Goal: Transaction & Acquisition: Book appointment/travel/reservation

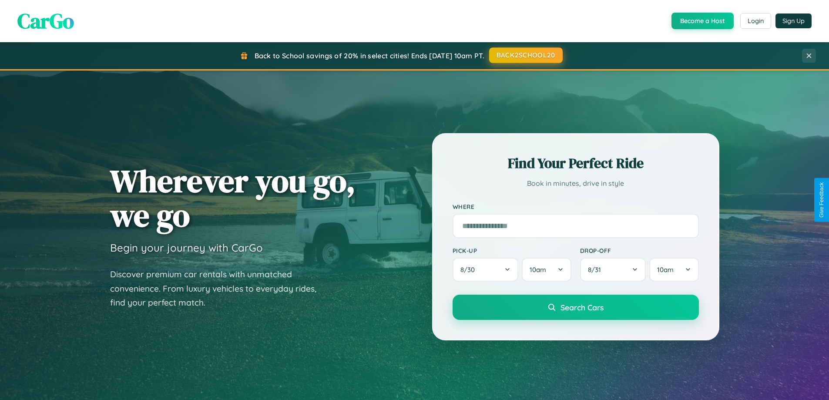
click at [525, 55] on button "BACK2SCHOOL20" at bounding box center [526, 55] width 74 height 16
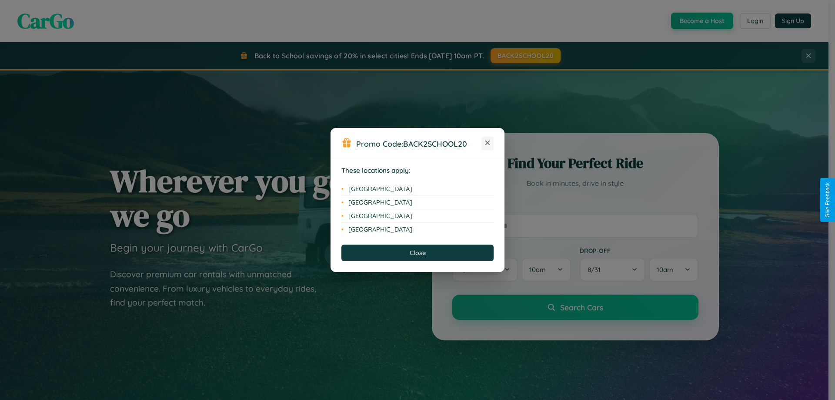
click at [488, 143] on icon at bounding box center [488, 143] width 5 height 5
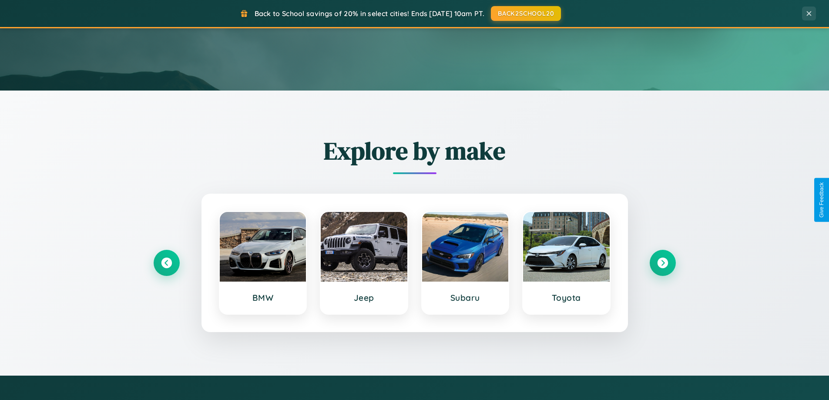
scroll to position [375, 0]
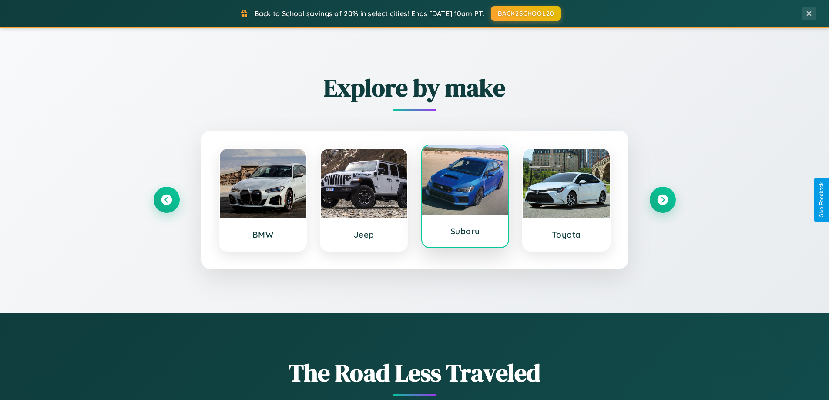
click at [465, 197] on div at bounding box center [465, 180] width 87 height 70
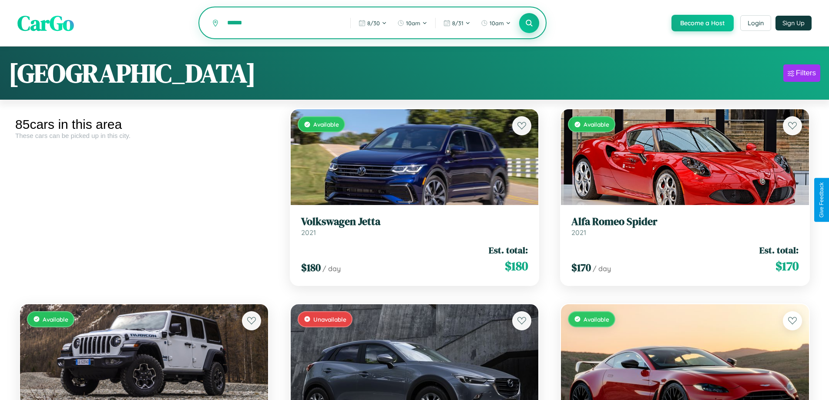
type input "******"
click at [529, 23] on icon at bounding box center [529, 23] width 8 height 8
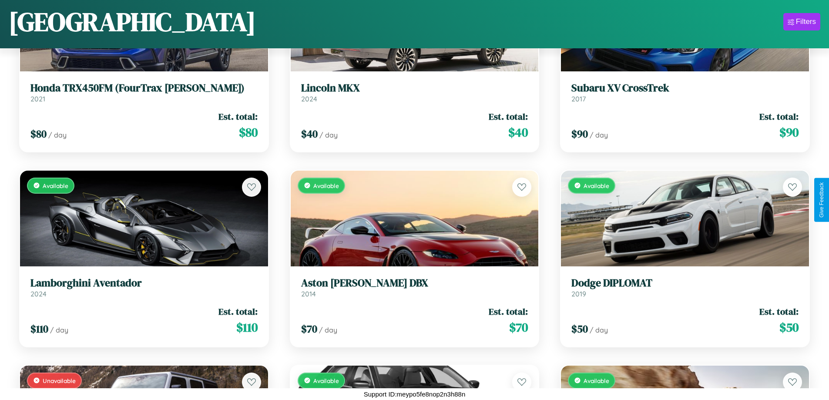
scroll to position [3240, 0]
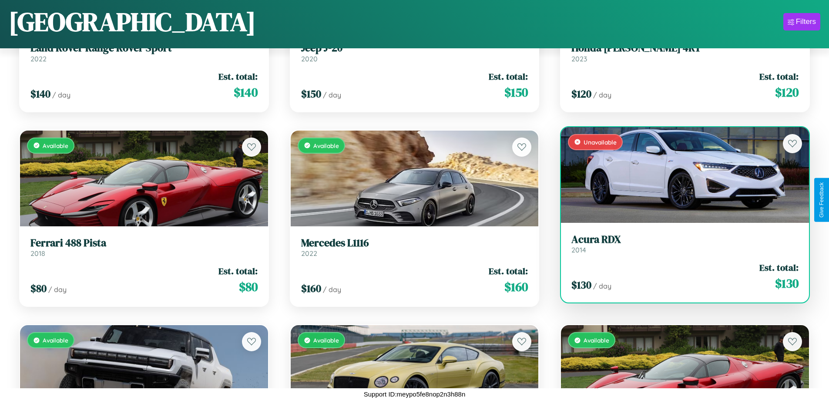
click at [679, 174] on div "Unavailable" at bounding box center [685, 175] width 248 height 96
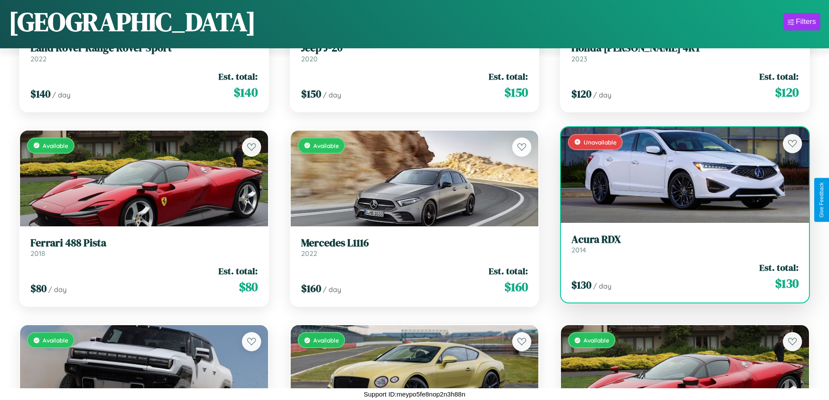
click at [679, 174] on div "Unavailable" at bounding box center [685, 175] width 248 height 96
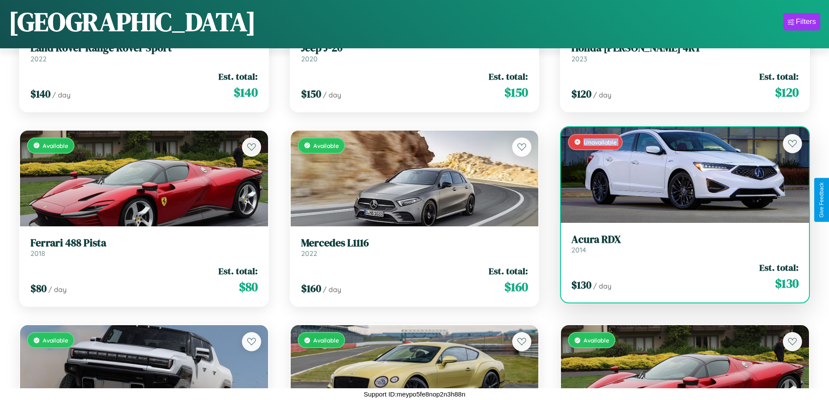
click at [679, 174] on div "Unavailable" at bounding box center [685, 175] width 248 height 96
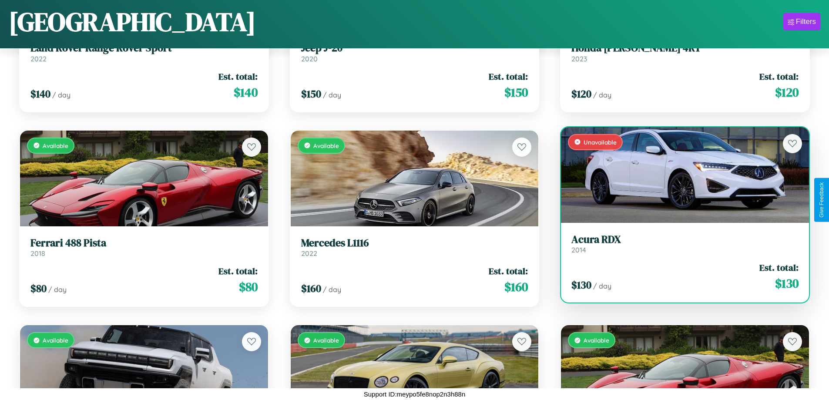
click at [679, 174] on div "Unavailable" at bounding box center [685, 175] width 248 height 96
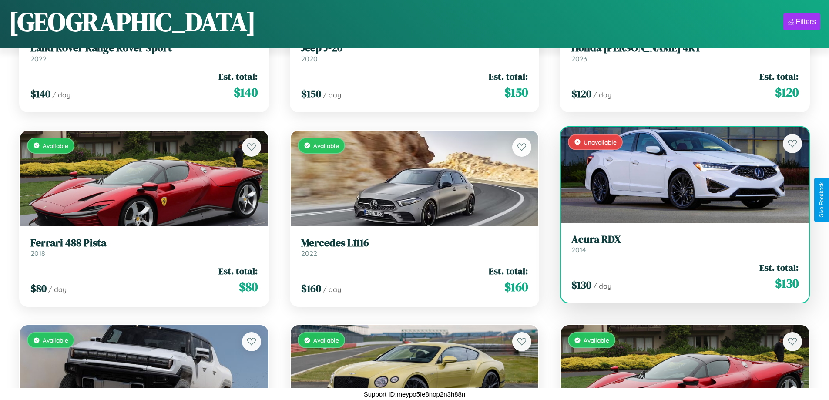
click at [679, 174] on div "Unavailable" at bounding box center [685, 175] width 248 height 96
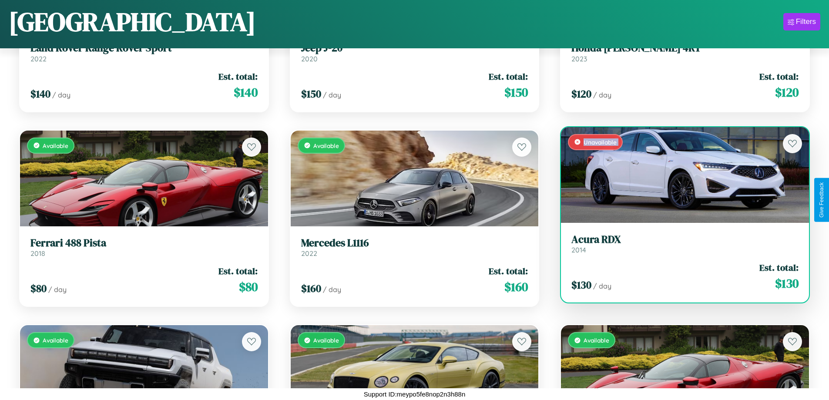
click at [679, 243] on h3 "Acura RDX" at bounding box center [684, 239] width 227 height 13
